Goal: Task Accomplishment & Management: Use online tool/utility

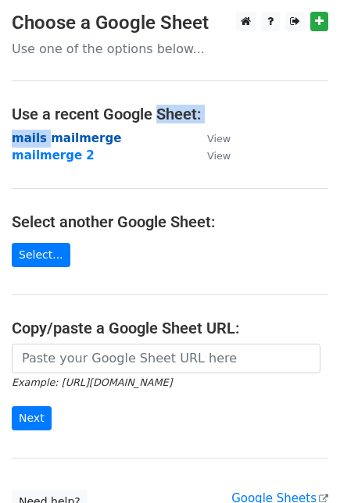
click at [42, 141] on main "Choose a Google Sheet Use one of the options below... Use a recent Google Sheet…" at bounding box center [170, 263] width 340 height 502
click at [42, 141] on strong "mails mailmerge" at bounding box center [66, 138] width 109 height 14
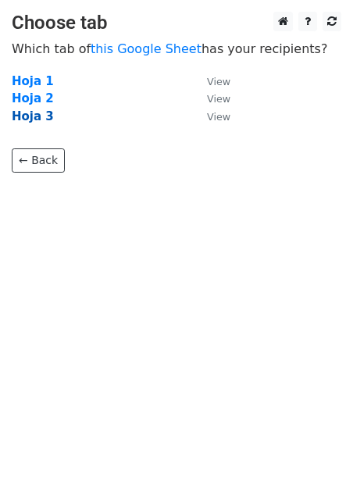
click at [33, 123] on strong "Hoja 3" at bounding box center [33, 116] width 42 height 14
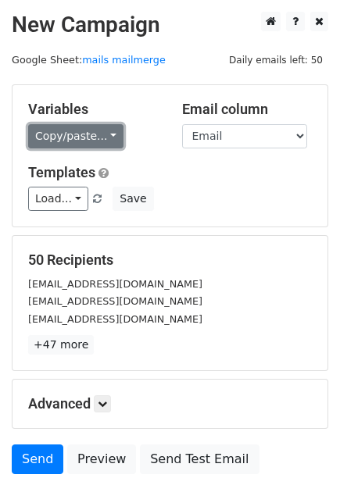
click at [76, 145] on link "Copy/paste..." at bounding box center [75, 136] width 95 height 24
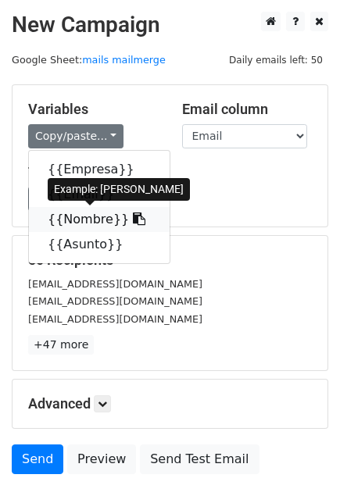
click at [70, 224] on link "{{Nombre}}" at bounding box center [99, 219] width 141 height 25
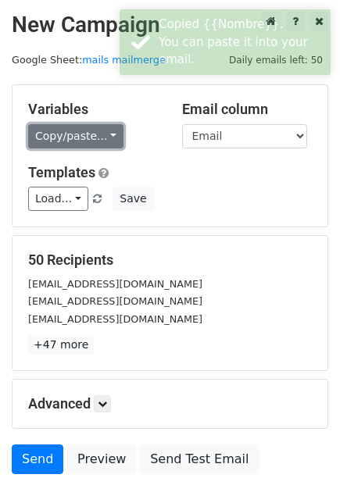
click at [62, 134] on link "Copy/paste..." at bounding box center [75, 136] width 95 height 24
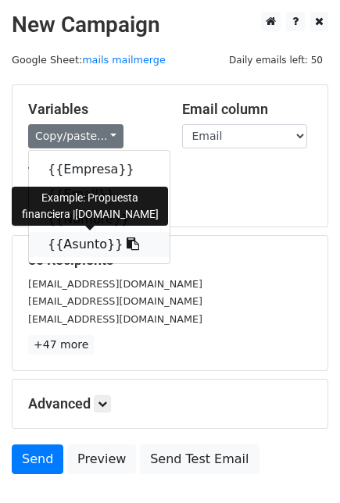
click at [62, 239] on link "{{Asunto}}" at bounding box center [99, 244] width 141 height 25
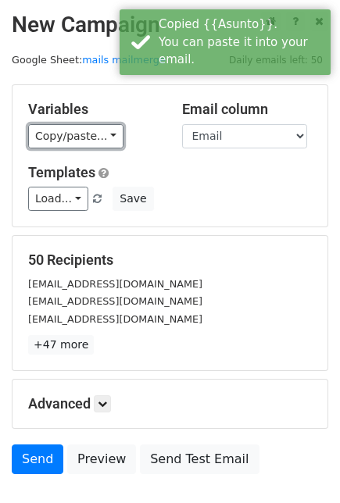
click at [77, 141] on link "Copy/paste..." at bounding box center [75, 136] width 95 height 24
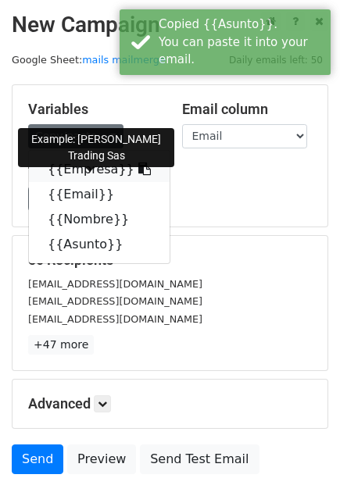
click at [91, 171] on link "{{Empresa}}" at bounding box center [99, 169] width 141 height 25
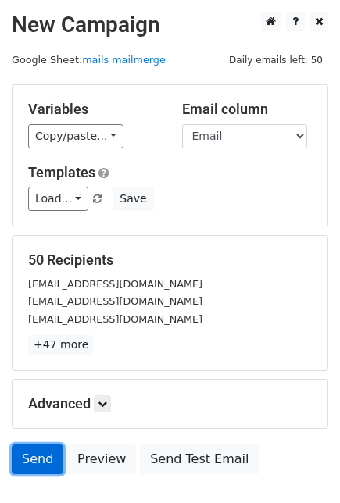
click at [48, 451] on link "Send" at bounding box center [38, 459] width 52 height 30
